Goal: Task Accomplishment & Management: Use online tool/utility

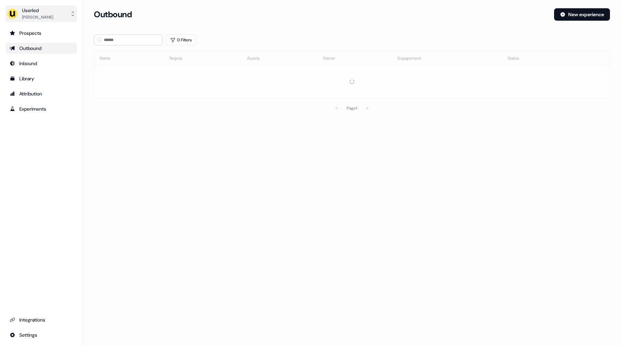
click at [52, 11] on button "Userled [PERSON_NAME]" at bounding box center [41, 14] width 71 height 17
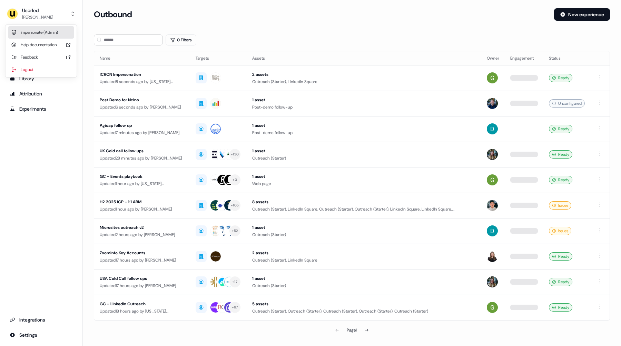
click at [49, 36] on div "Impersonate (Admin)" at bounding box center [41, 32] width 66 height 12
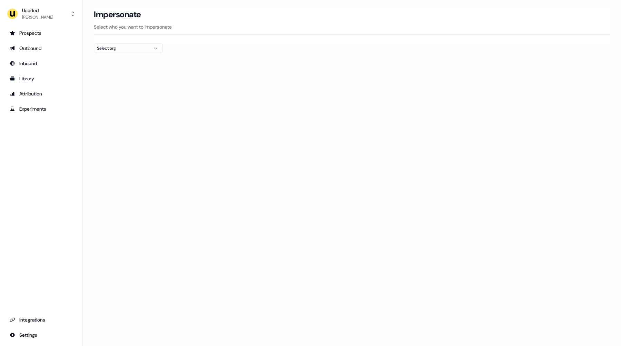
click at [118, 48] on div "Select org" at bounding box center [123, 48] width 52 height 7
type input "*****"
click at [125, 87] on div "Elliptic" at bounding box center [128, 84] width 68 height 11
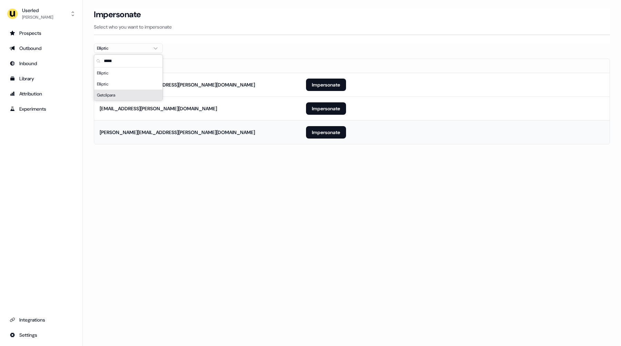
click at [242, 143] on td "benson.kimani@elliptic.co" at bounding box center [197, 132] width 206 height 24
click at [322, 112] on button "Impersonate" at bounding box center [326, 108] width 40 height 12
